Goal: Information Seeking & Learning: Find specific fact

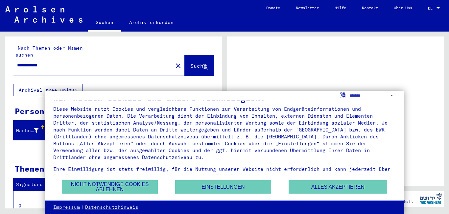
scroll to position [23, 0]
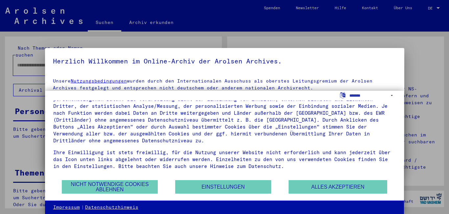
type input "**********"
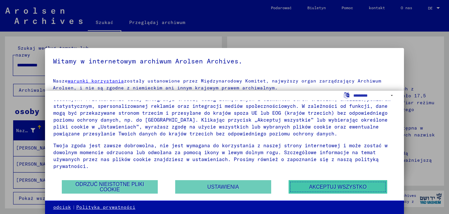
click at [326, 189] on font "Akceptuj wszystko" at bounding box center [338, 187] width 58 height 6
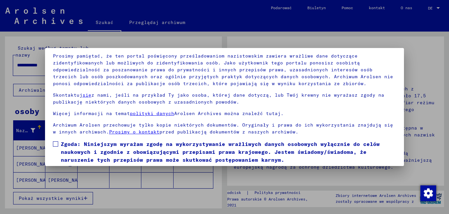
scroll to position [54, 0]
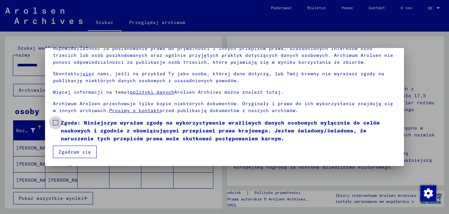
click at [55, 119] on label "Zgoda: Niniejszym wyrażam zgodę na wykorzystywanie wrażliwych danych osobowych …" at bounding box center [225, 131] width 344 height 24
click at [68, 152] on font "Zgadzam się" at bounding box center [75, 152] width 33 height 6
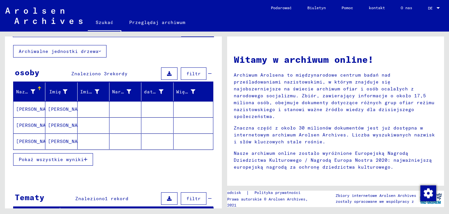
scroll to position [34, 0]
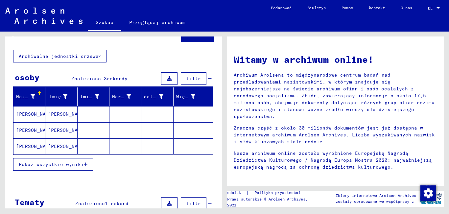
click at [24, 113] on font "[PERSON_NAME]" at bounding box center [35, 114] width 38 height 6
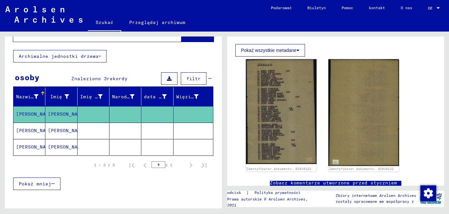
scroll to position [99, 0]
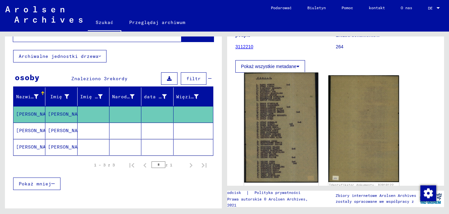
click at [278, 120] on img at bounding box center [281, 128] width 74 height 110
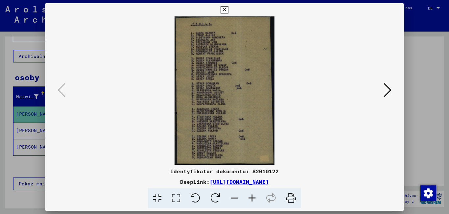
click at [254, 199] on icon at bounding box center [252, 198] width 18 height 20
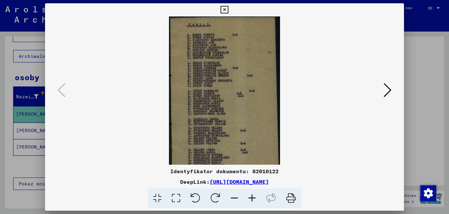
click at [254, 199] on icon at bounding box center [252, 198] width 18 height 20
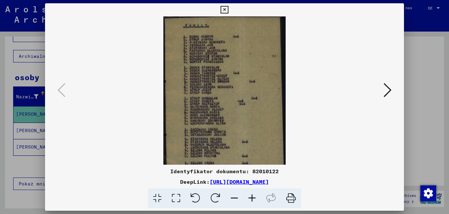
click at [254, 199] on icon at bounding box center [252, 198] width 18 height 20
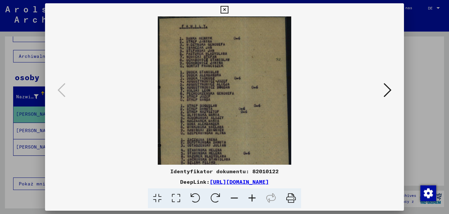
click at [254, 199] on icon at bounding box center [252, 198] width 18 height 20
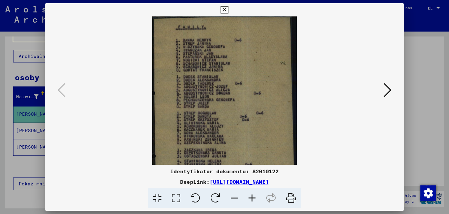
click at [254, 199] on icon at bounding box center [252, 198] width 18 height 20
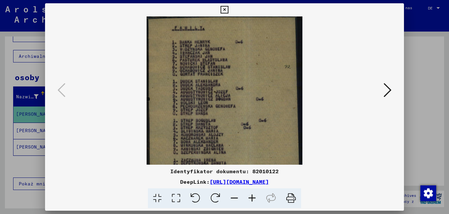
click at [254, 199] on icon at bounding box center [252, 198] width 18 height 20
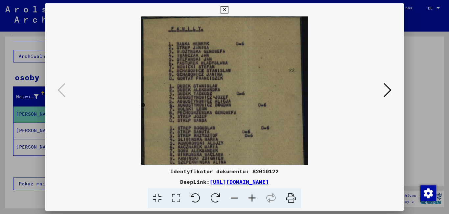
click at [254, 199] on icon at bounding box center [252, 198] width 18 height 20
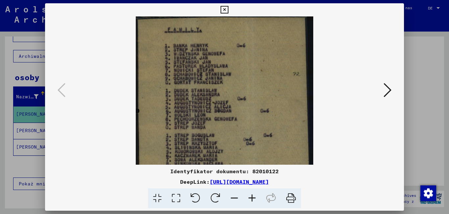
click at [254, 199] on icon at bounding box center [252, 198] width 18 height 20
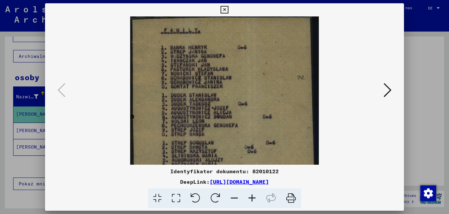
click at [254, 199] on icon at bounding box center [252, 198] width 18 height 20
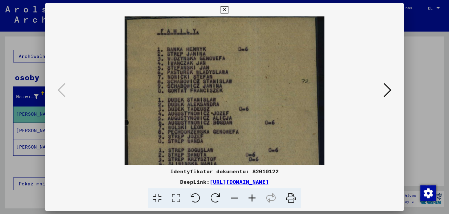
click at [254, 199] on icon at bounding box center [252, 198] width 18 height 20
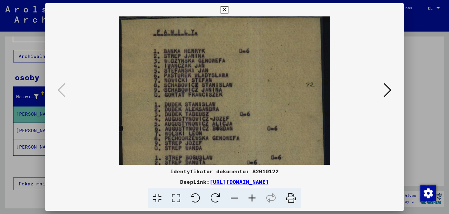
click at [254, 199] on icon at bounding box center [252, 198] width 18 height 20
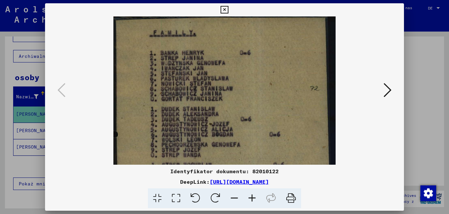
click at [254, 199] on icon at bounding box center [252, 198] width 18 height 20
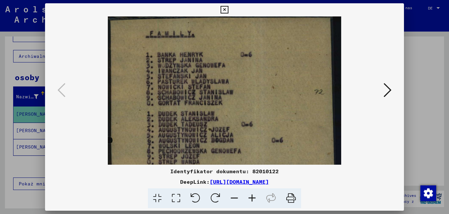
click at [254, 199] on icon at bounding box center [252, 198] width 18 height 20
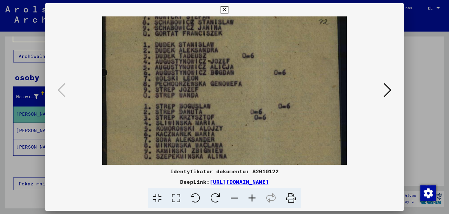
scroll to position [79, 0]
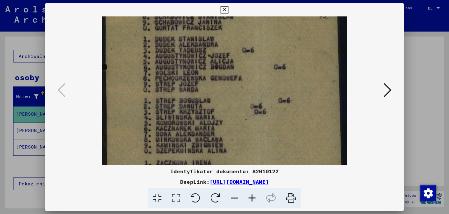
drag, startPoint x: 249, startPoint y: 130, endPoint x: 258, endPoint y: 51, distance: 79.8
click at [258, 51] on img at bounding box center [224, 118] width 244 height 362
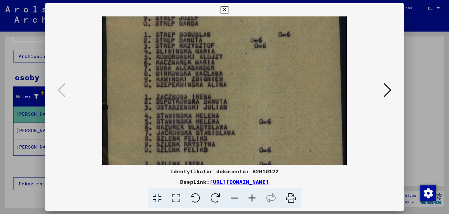
scroll to position [148, 0]
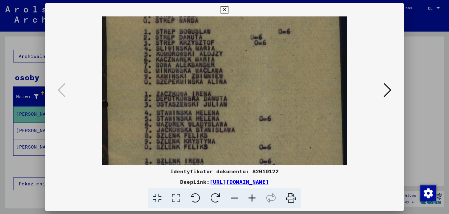
drag, startPoint x: 252, startPoint y: 143, endPoint x: 252, endPoint y: 74, distance: 69.1
click at [252, 74] on img at bounding box center [224, 49] width 244 height 362
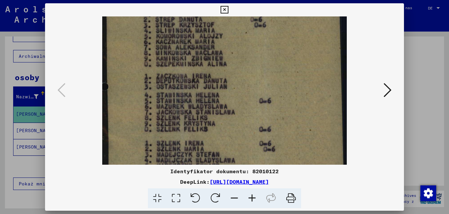
scroll to position [199, 0]
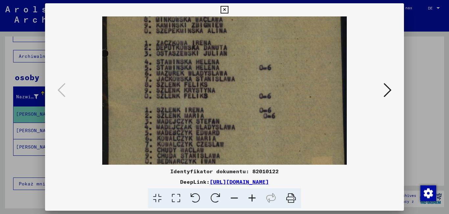
drag, startPoint x: 238, startPoint y: 150, endPoint x: 237, endPoint y: 99, distance: 51.0
click at [388, 87] on icon at bounding box center [388, 90] width 8 height 16
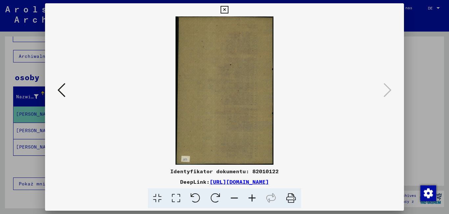
scroll to position [0, 0]
click at [226, 10] on icon at bounding box center [225, 10] width 8 height 8
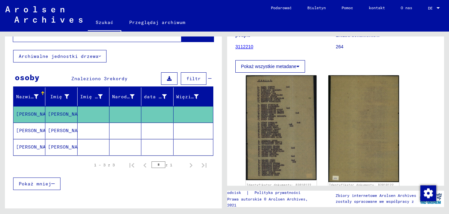
click at [26, 130] on font "[PERSON_NAME]" at bounding box center [35, 131] width 38 height 6
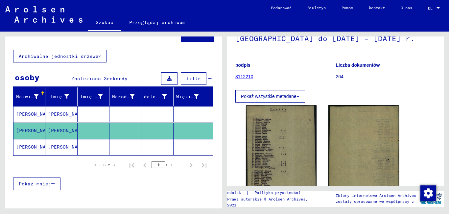
scroll to position [99, 0]
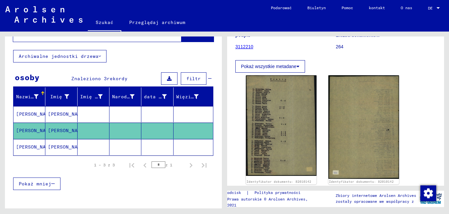
click at [28, 148] on font "[PERSON_NAME]" at bounding box center [35, 147] width 38 height 6
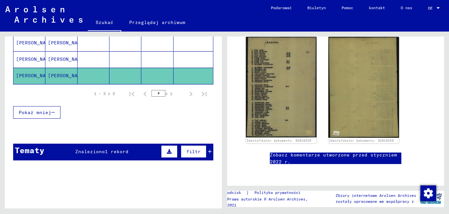
scroll to position [114, 0]
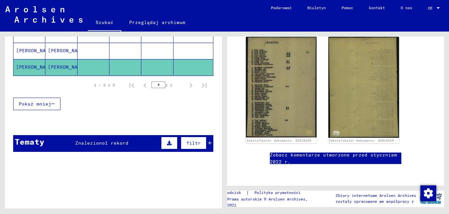
click at [94, 142] on font "Znaleziono" at bounding box center [90, 143] width 30 height 6
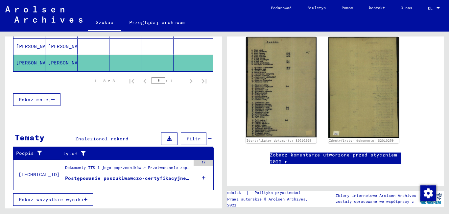
scroll to position [119, 0]
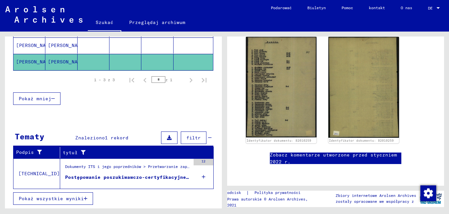
click at [108, 176] on font "Postępowanie poszukiwawczo-certyfikacyjne nr 983.474 dla [PERSON_NAME], IRENY u…" at bounding box center [195, 177] width 260 height 6
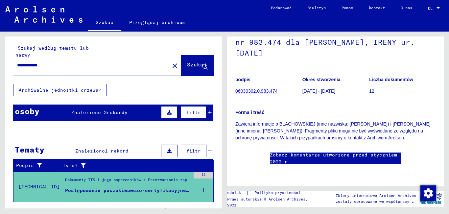
drag, startPoint x: 54, startPoint y: 64, endPoint x: 0, endPoint y: 67, distance: 53.4
click at [0, 67] on div "**********" at bounding box center [112, 120] width 225 height 177
click at [187, 62] on font "Szukaj" at bounding box center [197, 64] width 20 height 7
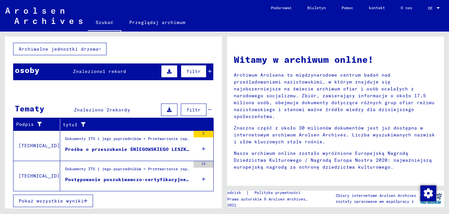
scroll to position [43, 0]
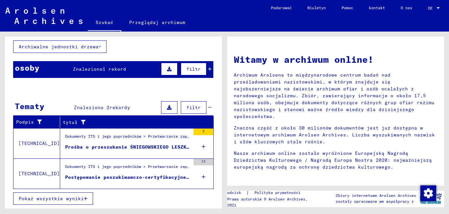
click at [110, 149] on font "Prośba o przeszukanie ŚNIEGOWSKIEGO LESZKA [DATE]" at bounding box center [137, 147] width 145 height 6
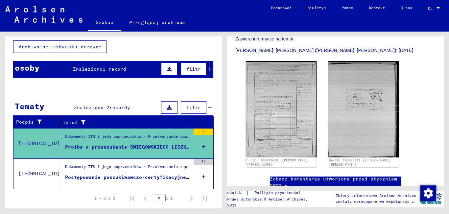
scroll to position [132, 0]
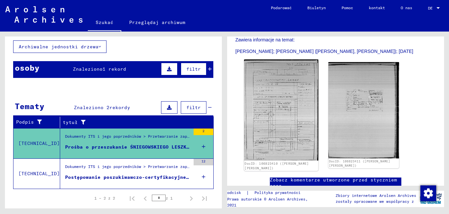
click at [270, 111] on img at bounding box center [281, 110] width 74 height 101
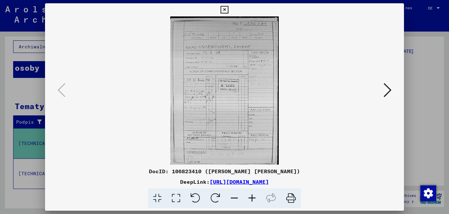
click at [251, 199] on icon at bounding box center [252, 198] width 18 height 20
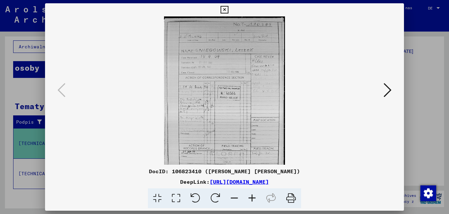
click at [251, 199] on icon at bounding box center [252, 198] width 18 height 20
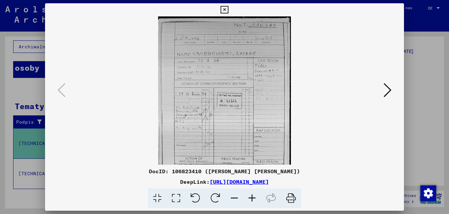
click at [251, 199] on icon at bounding box center [252, 198] width 18 height 20
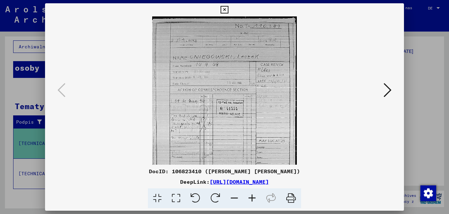
click at [251, 199] on icon at bounding box center [252, 198] width 18 height 20
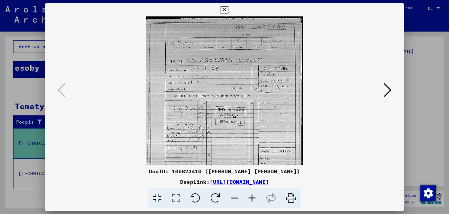
click at [251, 199] on icon at bounding box center [252, 198] width 18 height 20
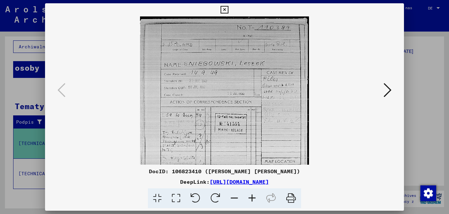
click at [251, 199] on icon at bounding box center [252, 198] width 18 height 20
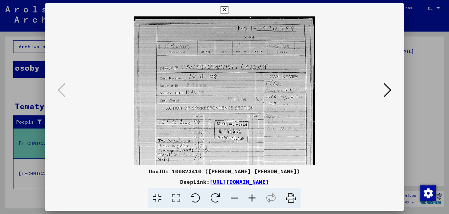
click at [251, 199] on icon at bounding box center [252, 198] width 18 height 20
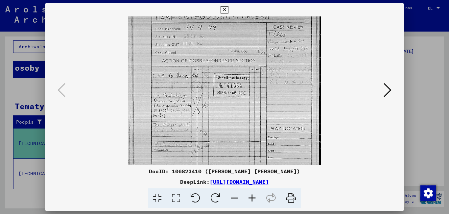
scroll to position [62, 0]
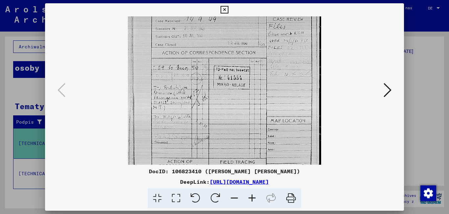
drag, startPoint x: 205, startPoint y: 144, endPoint x: 212, endPoint y: 83, distance: 62.0
click at [212, 83] on img at bounding box center [224, 86] width 193 height 263
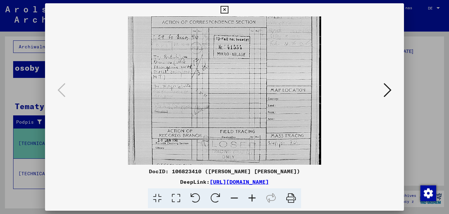
scroll to position [106, 0]
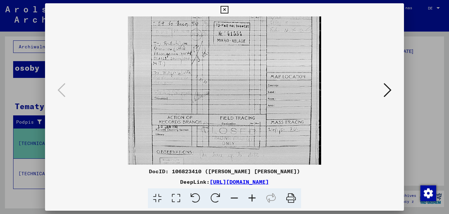
drag, startPoint x: 212, startPoint y: 128, endPoint x: 209, endPoint y: 84, distance: 44.2
click at [209, 84] on img at bounding box center [224, 42] width 193 height 263
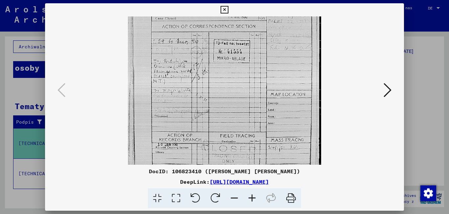
scroll to position [82, 0]
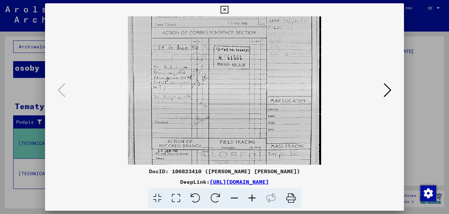
drag, startPoint x: 216, startPoint y: 110, endPoint x: 213, endPoint y: 99, distance: 11.6
click at [213, 99] on img at bounding box center [224, 66] width 193 height 263
click at [387, 92] on icon at bounding box center [388, 90] width 8 height 16
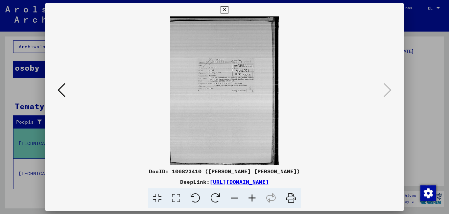
click at [253, 197] on icon at bounding box center [252, 198] width 18 height 20
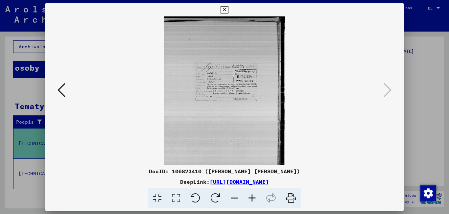
click at [253, 197] on icon at bounding box center [252, 198] width 18 height 20
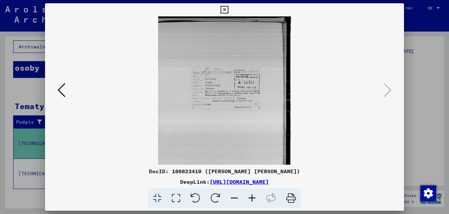
click at [253, 197] on icon at bounding box center [252, 198] width 18 height 20
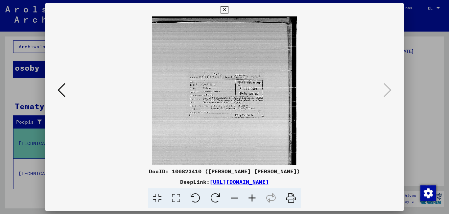
click at [253, 197] on icon at bounding box center [252, 198] width 18 height 20
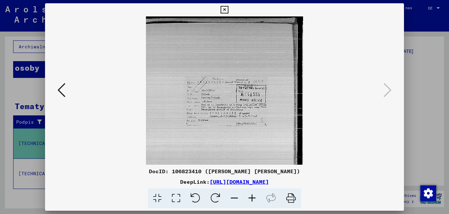
click at [253, 197] on icon at bounding box center [252, 198] width 18 height 20
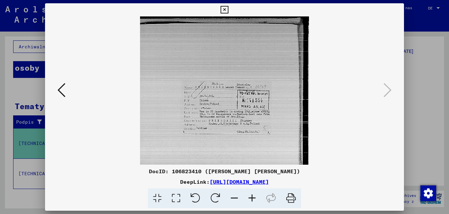
click at [253, 197] on icon at bounding box center [252, 198] width 18 height 20
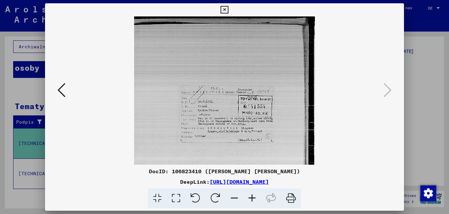
click at [253, 197] on icon at bounding box center [252, 198] width 18 height 20
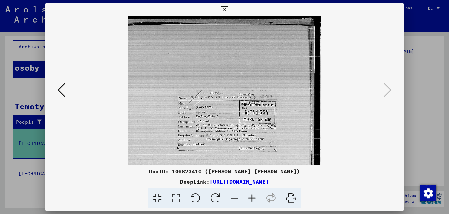
click at [253, 197] on icon at bounding box center [252, 198] width 18 height 20
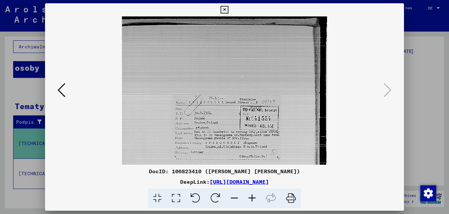
click at [253, 197] on icon at bounding box center [252, 198] width 18 height 20
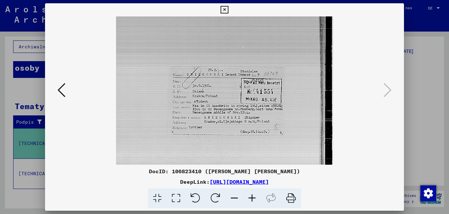
scroll to position [34, 0]
drag, startPoint x: 216, startPoint y: 127, endPoint x: 208, endPoint y: 93, distance: 34.9
click at [208, 93] on img at bounding box center [224, 131] width 217 height 296
click at [253, 197] on icon at bounding box center [252, 198] width 18 height 20
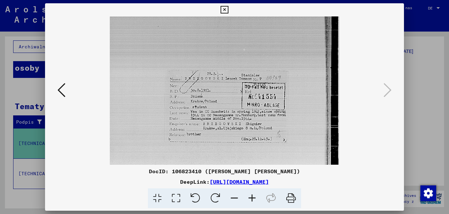
click at [253, 197] on icon at bounding box center [252, 198] width 18 height 20
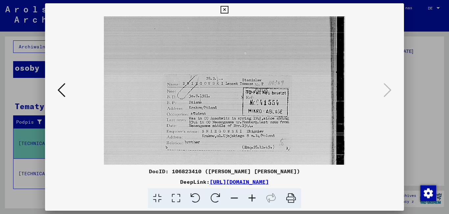
click at [253, 197] on icon at bounding box center [252, 198] width 18 height 20
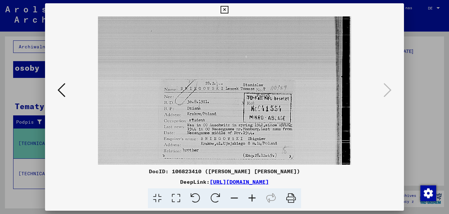
click at [253, 197] on icon at bounding box center [252, 198] width 18 height 20
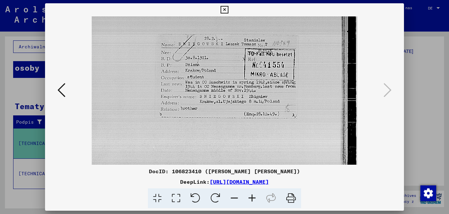
scroll to position [84, 0]
drag, startPoint x: 132, startPoint y: 122, endPoint x: 125, endPoint y: 72, distance: 50.8
click at [125, 72] on img at bounding box center [225, 113] width 266 height 362
click at [223, 10] on icon at bounding box center [225, 10] width 8 height 8
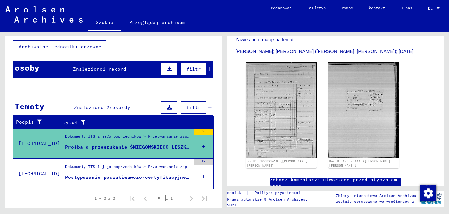
scroll to position [62, 0]
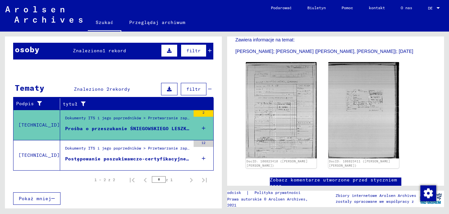
click at [95, 159] on font "Postępowanie poszukiwawczo-certyfikacyjne nr 442.634 dla ŚNIEGOWSKIEGO, [PERSON…" at bounding box center [207, 159] width 284 height 6
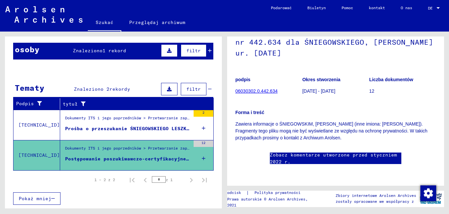
scroll to position [99, 0]
click at [78, 125] on figure "Dokumenty ITS i jego poprzedników > Przetwarzanie zapytań > Akta spraw ITS od 1…" at bounding box center [127, 120] width 125 height 10
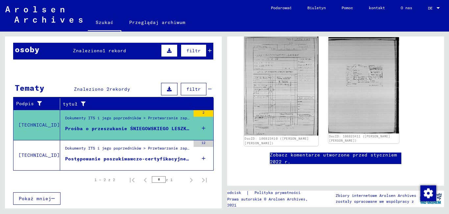
scroll to position [230, 0]
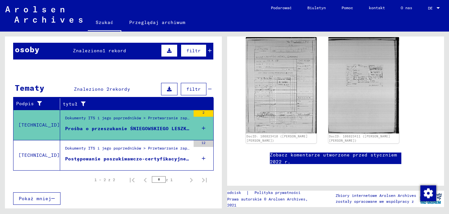
click at [192, 187] on div "1 – 2 z 2 * z 1" at bounding box center [113, 180] width 201 height 18
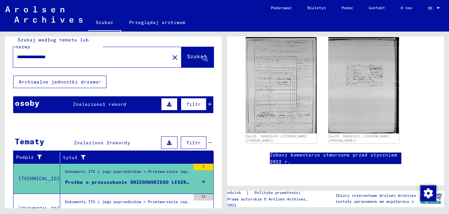
scroll to position [0, 0]
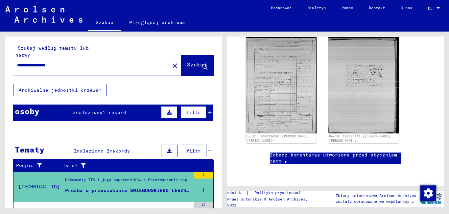
drag, startPoint x: 74, startPoint y: 67, endPoint x: 49, endPoint y: 65, distance: 24.4
click at [49, 65] on input "**********" at bounding box center [91, 65] width 149 height 7
click at [187, 63] on font "Szukaj" at bounding box center [197, 64] width 20 height 7
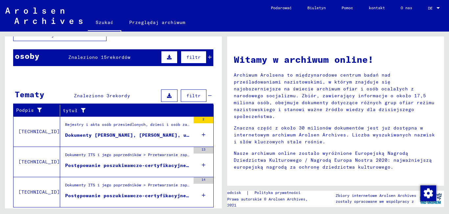
scroll to position [74, 0]
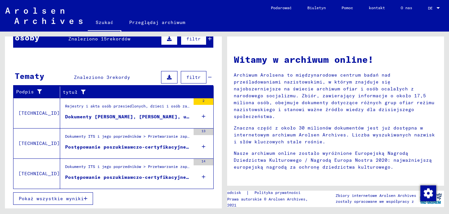
click at [84, 119] on font "Dokumenty [PERSON_NAME], [PERSON_NAME], urodzonego [DATE] r. w [GEOGRAPHIC_DATA…" at bounding box center [204, 117] width 278 height 6
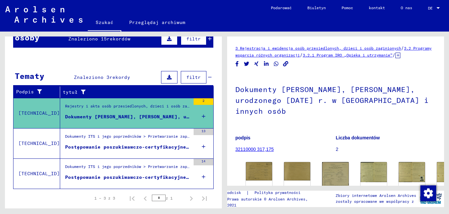
scroll to position [92, 0]
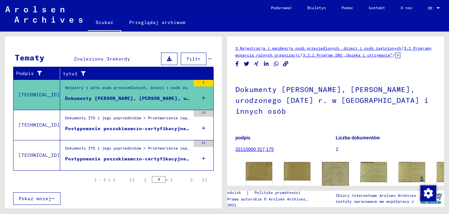
click at [134, 128] on font "Postępowanie poszukiwawczo-certyfikacyjne nr 1 282 281 dla ŚNIEGOWSKIEGO, [PERS…" at bounding box center [210, 129] width 290 height 6
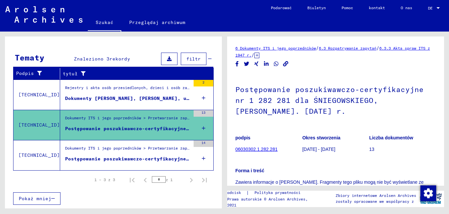
click at [88, 160] on font "Postępowanie poszukiwawczo-certyfikacyjne nr 1 289 824 dla [PERSON_NAME], [PERS…" at bounding box center [210, 159] width 290 height 6
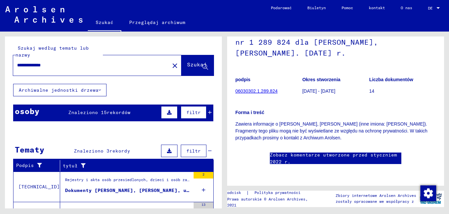
click at [87, 111] on font "Znaleziono 15" at bounding box center [87, 113] width 38 height 6
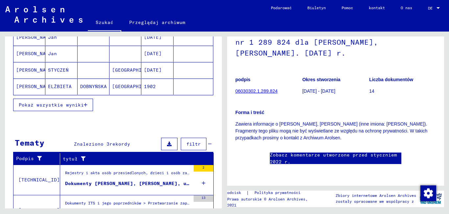
scroll to position [132, 0]
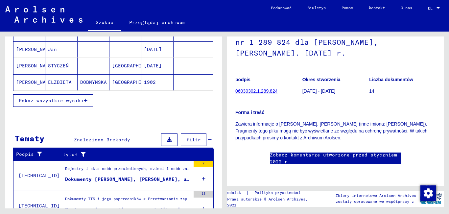
click at [70, 98] on font "Pokaż wszystkie wyniki" at bounding box center [51, 101] width 65 height 6
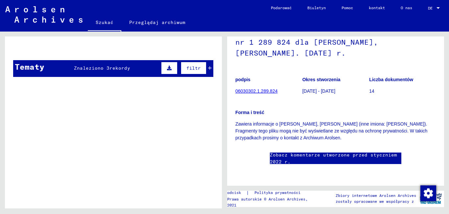
scroll to position [390, 0]
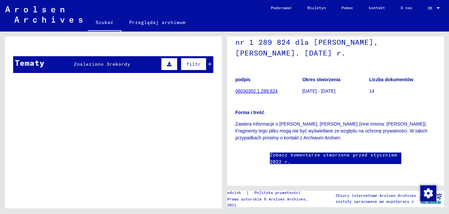
click at [101, 64] on font "Znaleziono 3" at bounding box center [92, 64] width 36 height 6
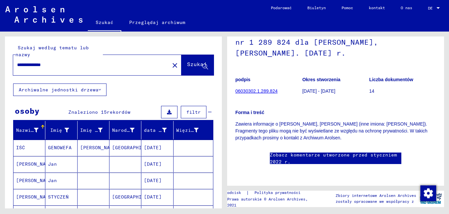
scroll to position [0, 0]
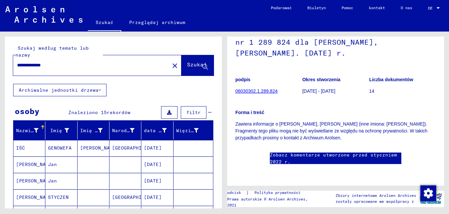
click at [60, 64] on input "**********" at bounding box center [91, 65] width 149 height 7
type input "**********"
click at [189, 68] on font "Szukaj" at bounding box center [197, 64] width 20 height 7
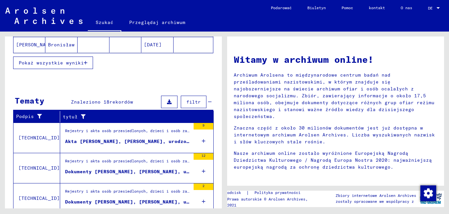
scroll to position [121, 0]
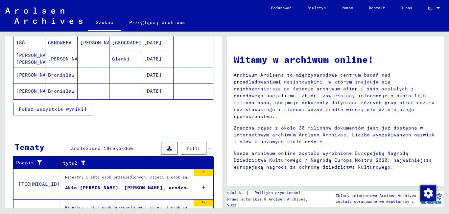
click at [43, 109] on font "Pokaż wszystkie wyniki" at bounding box center [51, 109] width 65 height 6
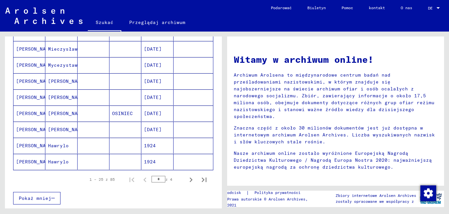
scroll to position [384, 0]
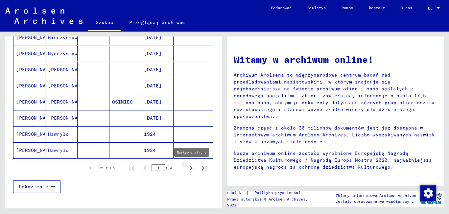
click at [190, 170] on icon "Następna strona" at bounding box center [191, 168] width 3 height 5
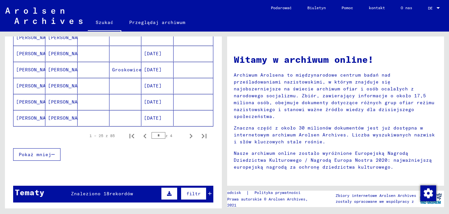
scroll to position [417, 0]
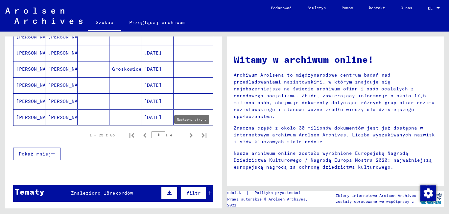
click at [186, 134] on icon "Następna strona" at bounding box center [190, 135] width 9 height 9
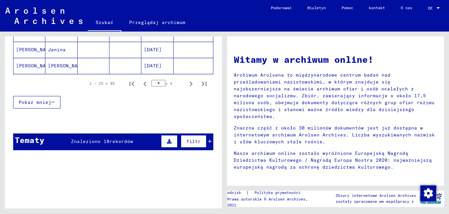
scroll to position [483, 0]
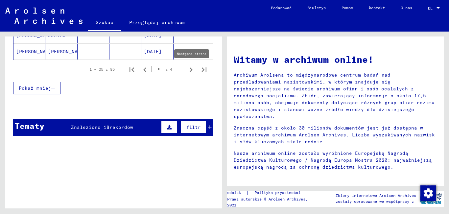
click at [186, 70] on icon "Następna strona" at bounding box center [190, 69] width 9 height 9
type input "*"
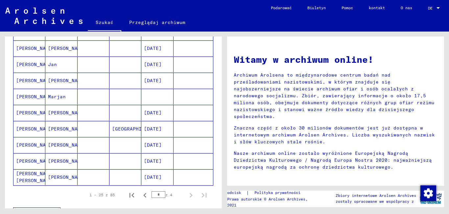
scroll to position [116, 0]
click at [58, 160] on font "[PERSON_NAME]" at bounding box center [67, 161] width 38 height 6
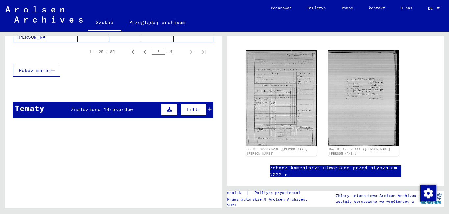
scroll to position [248, 0]
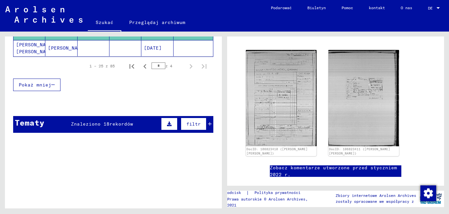
click at [103, 127] on div "Znaleziono 18 rekordów" at bounding box center [102, 124] width 62 height 7
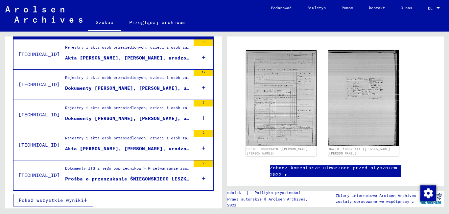
scroll to position [355, 0]
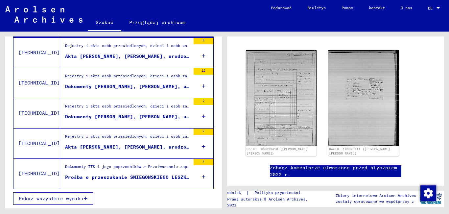
click at [132, 177] on font "Prośba o przeszukanie ŚNIEGOWSKIEGO LESZKA [DATE]" at bounding box center [137, 177] width 145 height 6
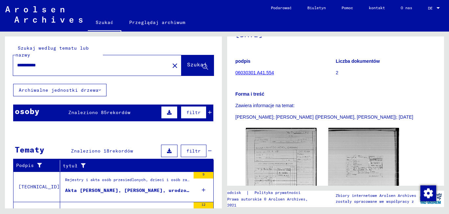
drag, startPoint x: 49, startPoint y: 64, endPoint x: 3, endPoint y: 64, distance: 46.0
click at [3, 64] on div "**********" at bounding box center [112, 120] width 225 height 177
